Goal: Task Accomplishment & Management: Manage account settings

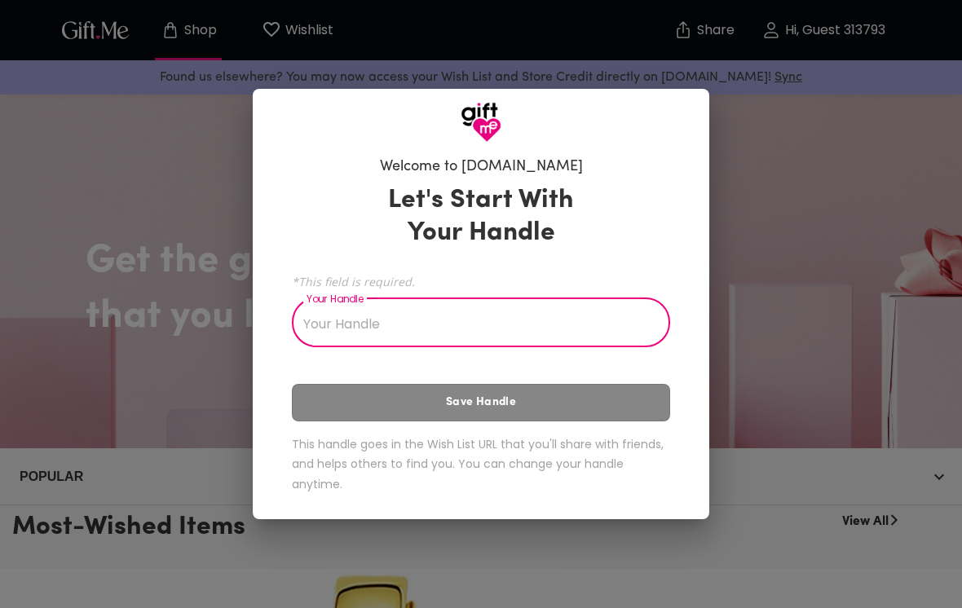
scroll to position [193, 0]
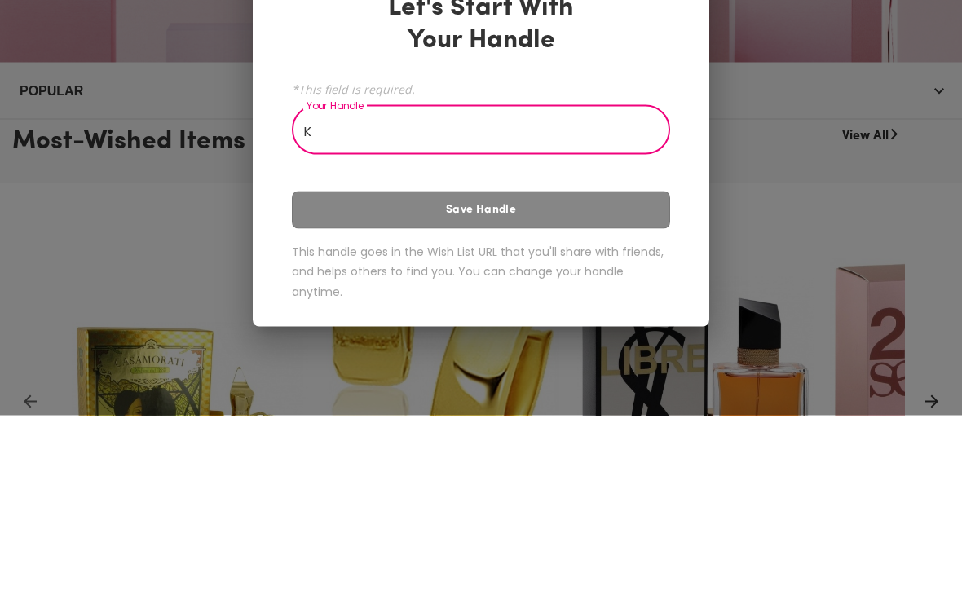
type input "K"
click at [578, 205] on div "Let's Start With Your Handle *This field is required. Your Handle K Your Handle…" at bounding box center [481, 342] width 378 height 330
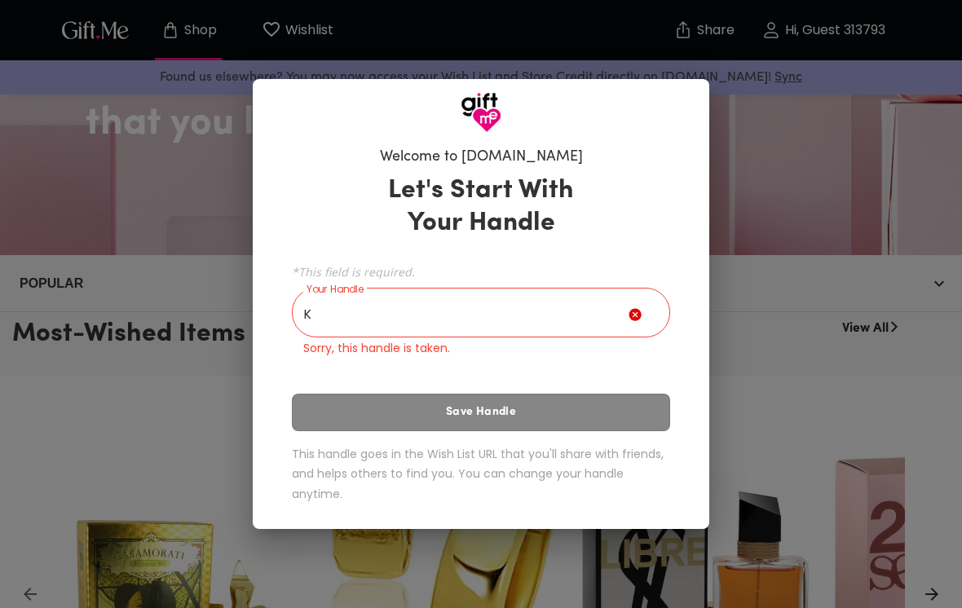
click at [561, 307] on input "K" at bounding box center [460, 315] width 337 height 46
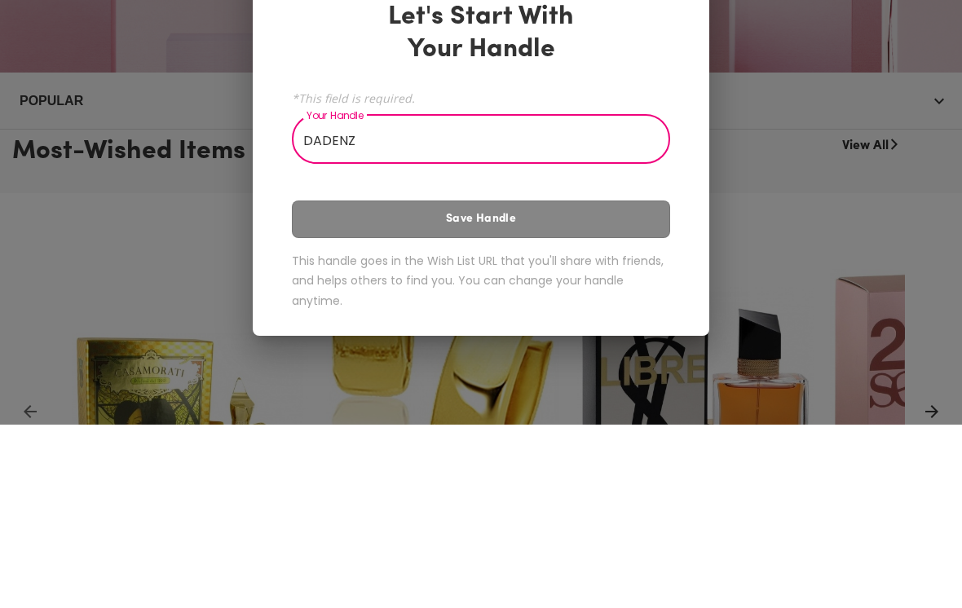
click at [607, 213] on div "Let's Start With Your Handle *This field is required. Your Handle DADENZ Your H…" at bounding box center [481, 342] width 378 height 330
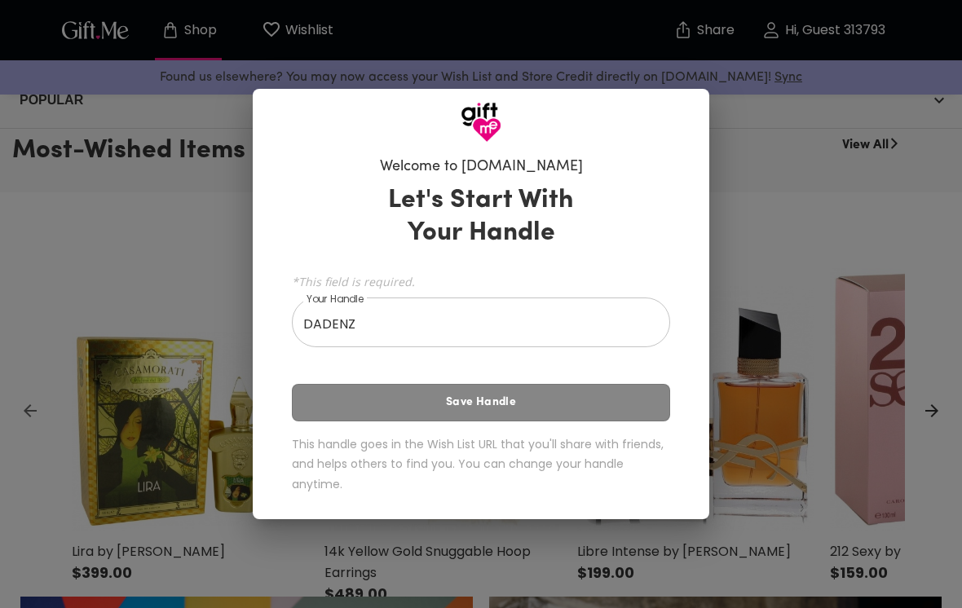
click at [605, 323] on input "DADENZ" at bounding box center [472, 325] width 360 height 46
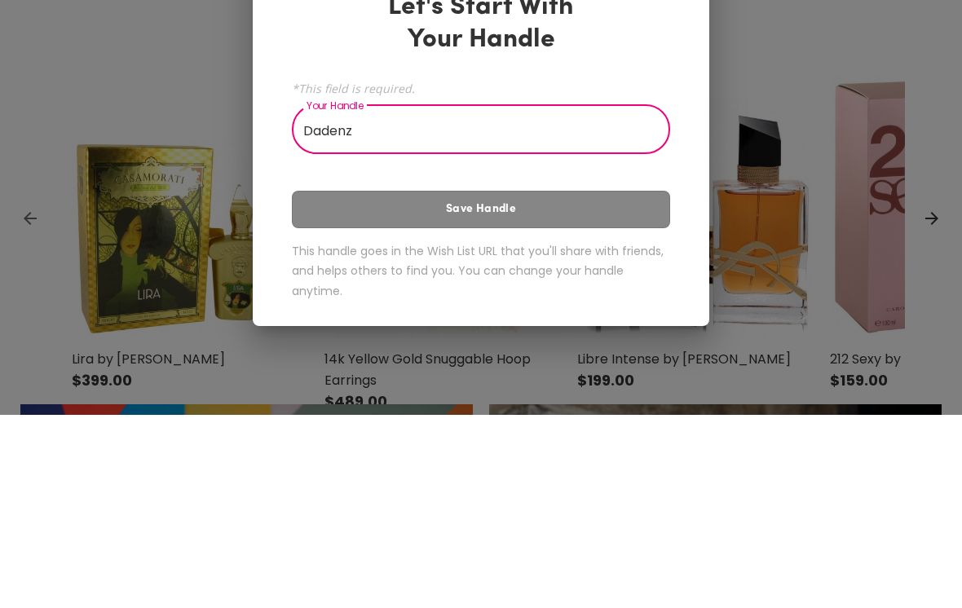
click at [573, 193] on div "Let's Start With Your Handle *This field is required. Your Handle Dadenz Your H…" at bounding box center [481, 342] width 378 height 330
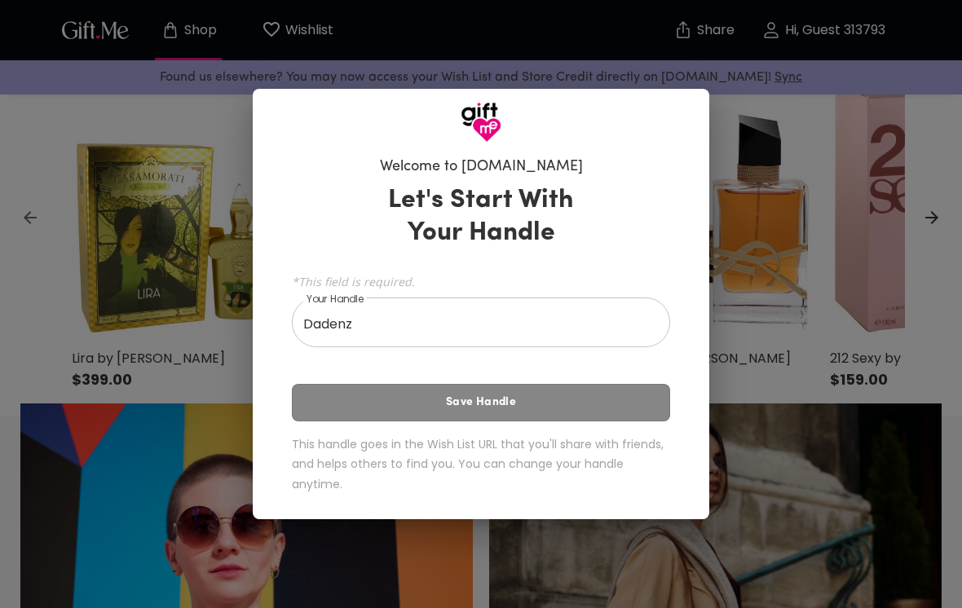
click at [558, 404] on div "Let's Start With Your Handle *This field is required. Your Handle Dadenz Your H…" at bounding box center [481, 342] width 378 height 330
click at [546, 404] on div "Let's Start With Your Handle *This field is required. Your Handle Dadenz Your H…" at bounding box center [481, 342] width 378 height 330
click at [551, 396] on div "Let's Start With Your Handle *This field is required. Your Handle Dadenz Your H…" at bounding box center [481, 342] width 378 height 330
click at [522, 403] on div "Let's Start With Your Handle *This field is required. Your Handle Dadenz Your H…" at bounding box center [481, 342] width 378 height 330
click at [554, 320] on input "Dadenz" at bounding box center [472, 325] width 360 height 46
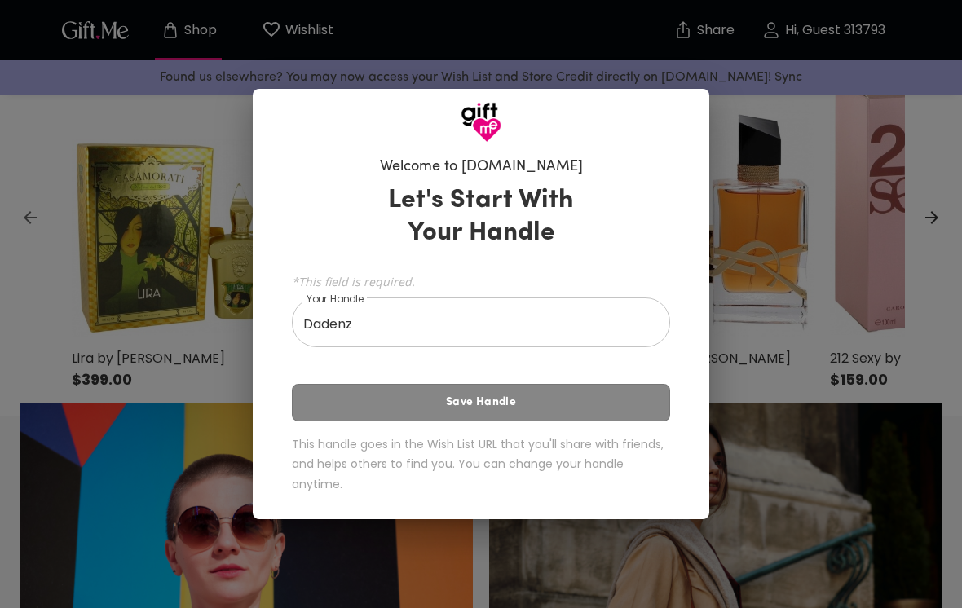
scroll to position [569, 0]
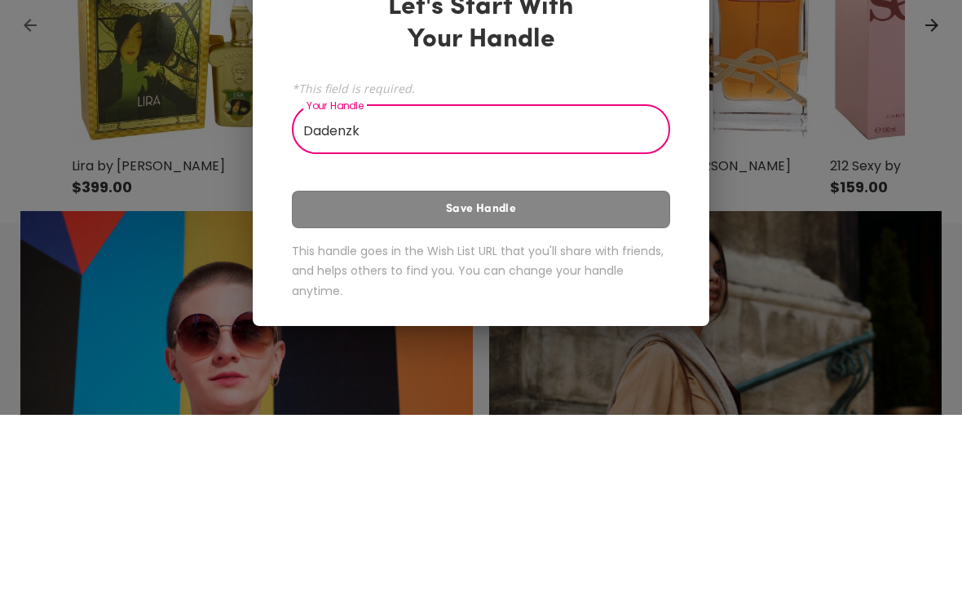
type input "Dadenzk"
click at [572, 196] on div "Let's Start With Your Handle *This field is required. Your Handle Dadenzk Your …" at bounding box center [481, 342] width 378 height 330
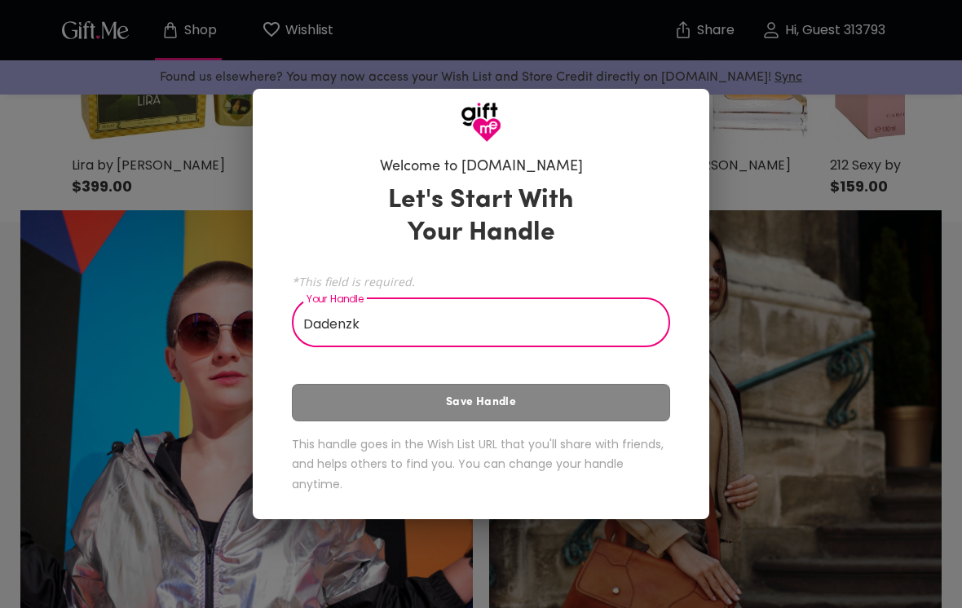
click at [561, 192] on div "Let's Start With Your Handle *This field is required. Your Handle Dadenzk Your …" at bounding box center [481, 342] width 378 height 330
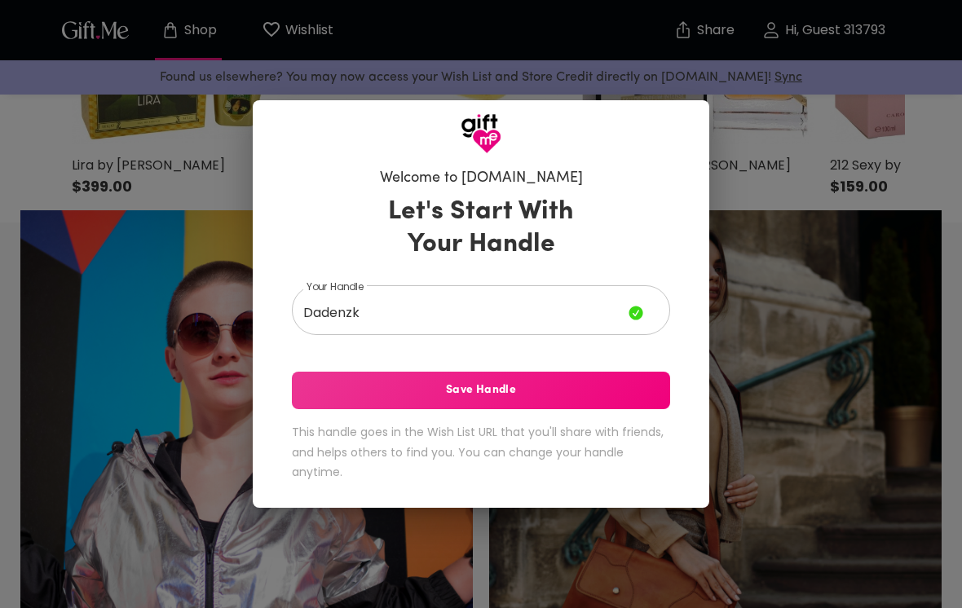
click at [557, 386] on span "Save Handle" at bounding box center [481, 391] width 378 height 18
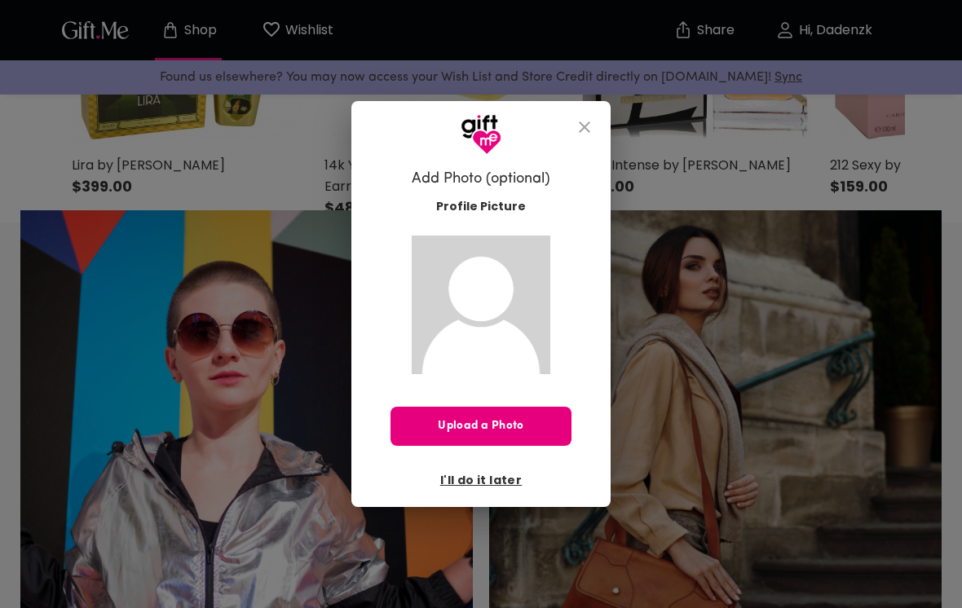
click at [490, 479] on span "I'll do it later" at bounding box center [481, 480] width 82 height 18
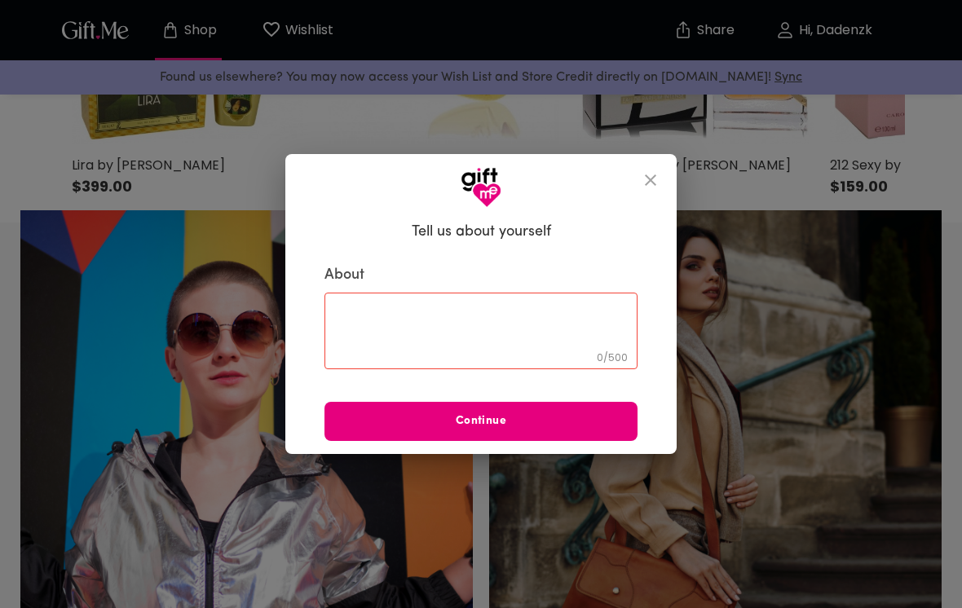
click at [650, 182] on icon "close" at bounding box center [650, 179] width 11 height 11
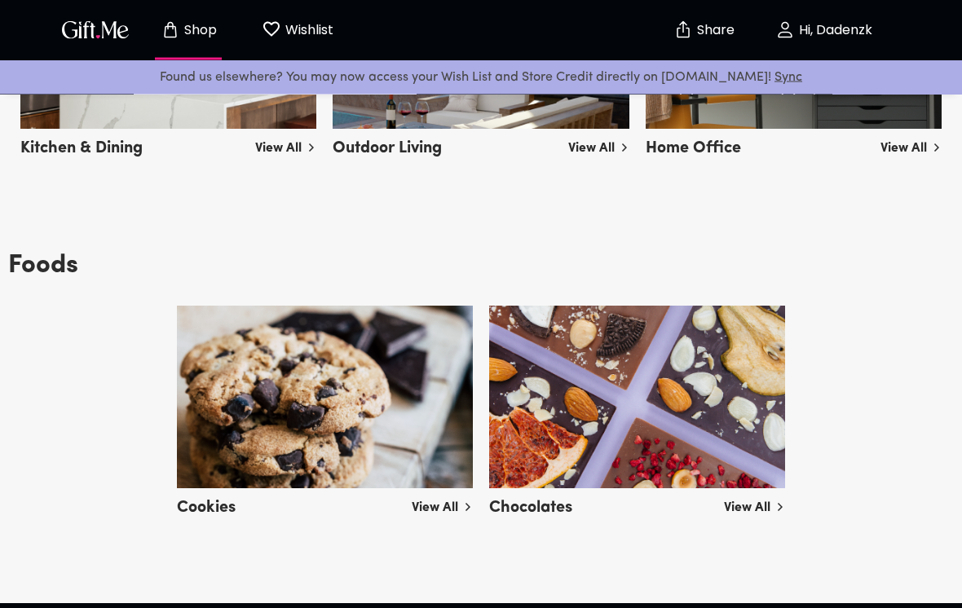
scroll to position [3763, 0]
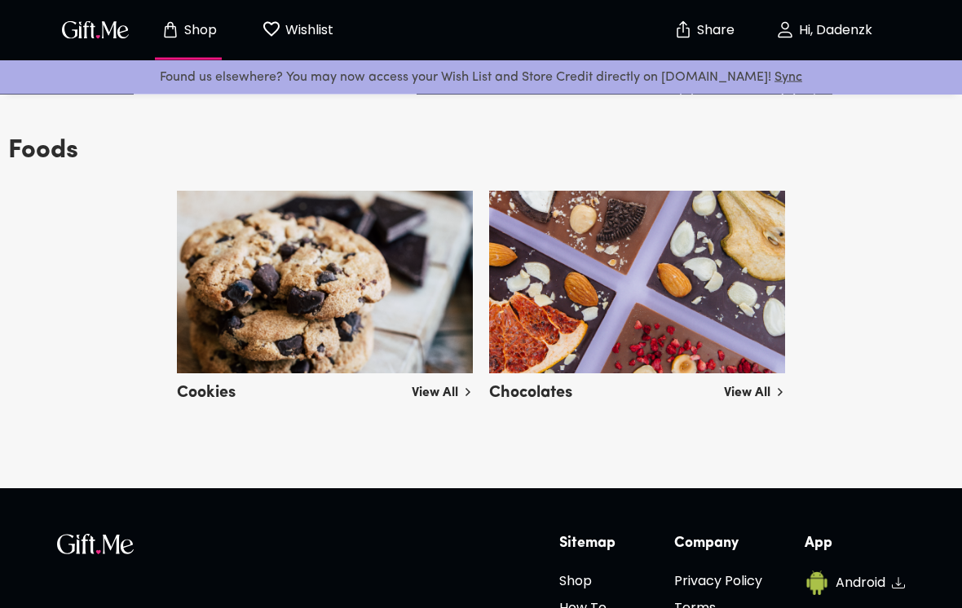
click at [278, 14] on button "Wishlist 0" at bounding box center [298, 30] width 90 height 52
